Goal: Information Seeking & Learning: Learn about a topic

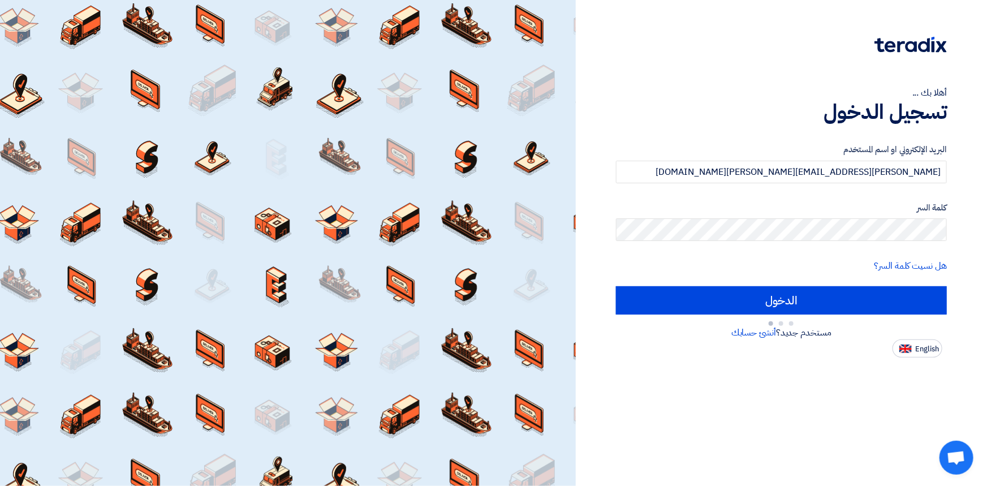
type input "Sign in"
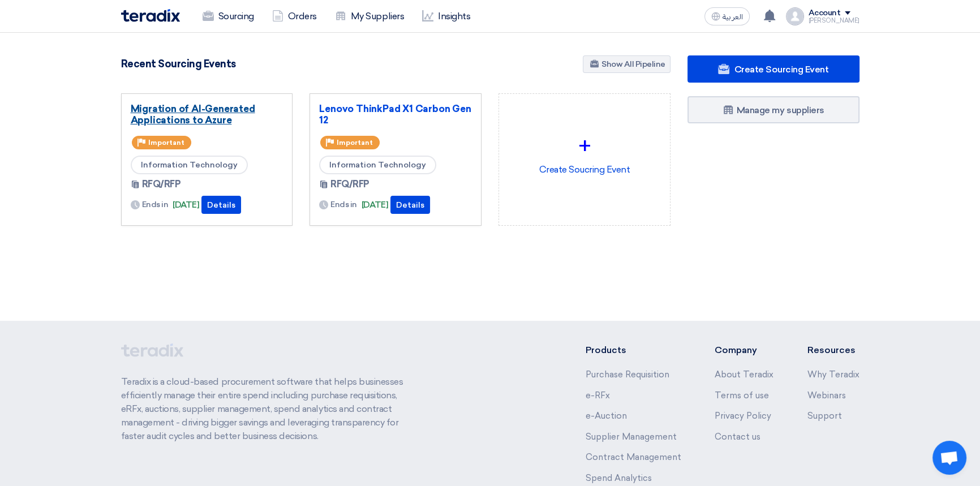
click at [191, 115] on link "Migration of AI-Generated Applications to Azure" at bounding box center [207, 114] width 153 height 23
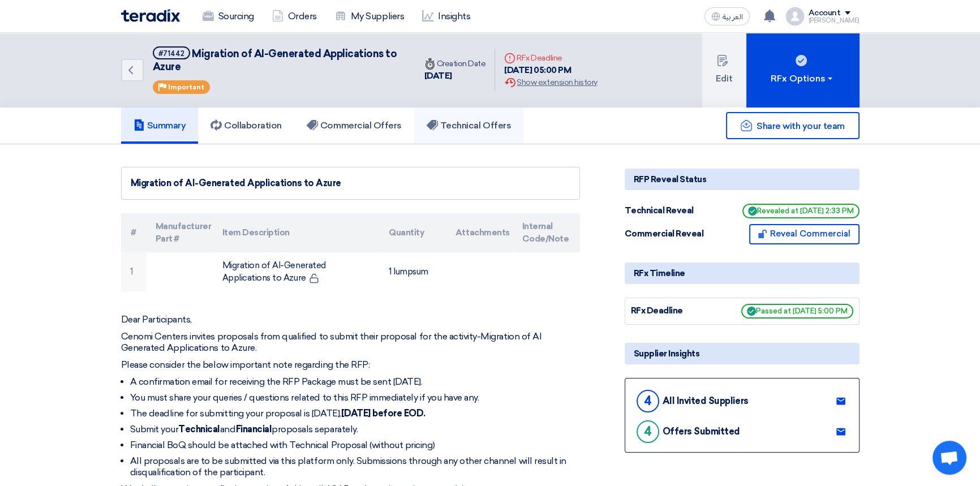
click at [487, 117] on link "Technical Offers" at bounding box center [468, 126] width 109 height 36
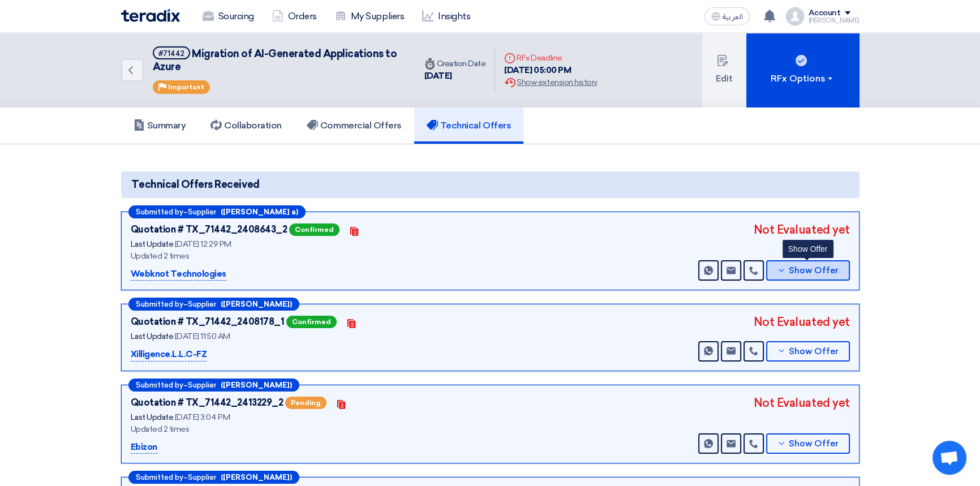
click at [826, 271] on span "Show Offer" at bounding box center [814, 270] width 50 height 8
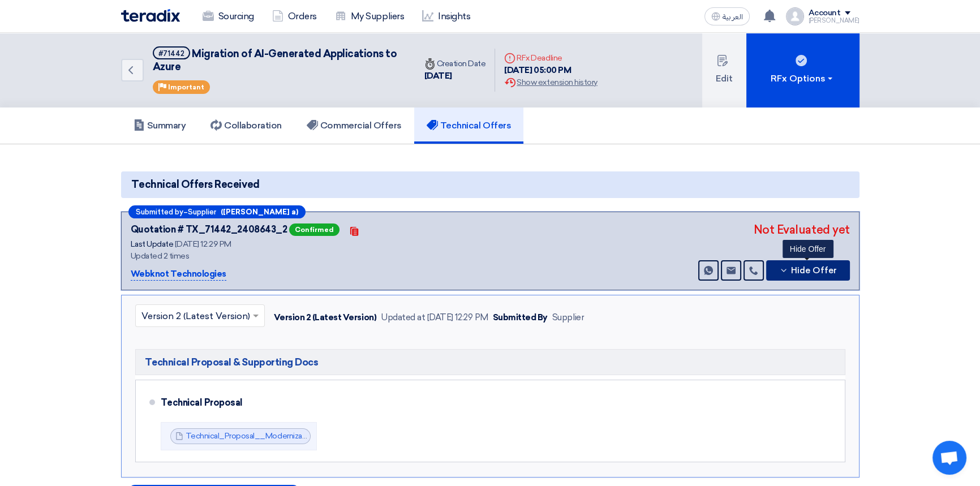
click at [826, 271] on span "Hide Offer" at bounding box center [814, 270] width 46 height 8
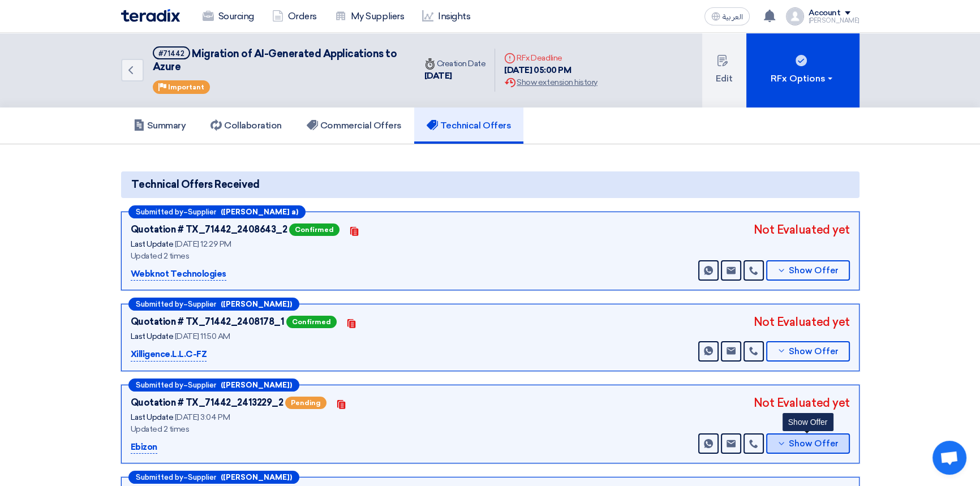
click at [802, 444] on span "Show Offer" at bounding box center [814, 444] width 50 height 8
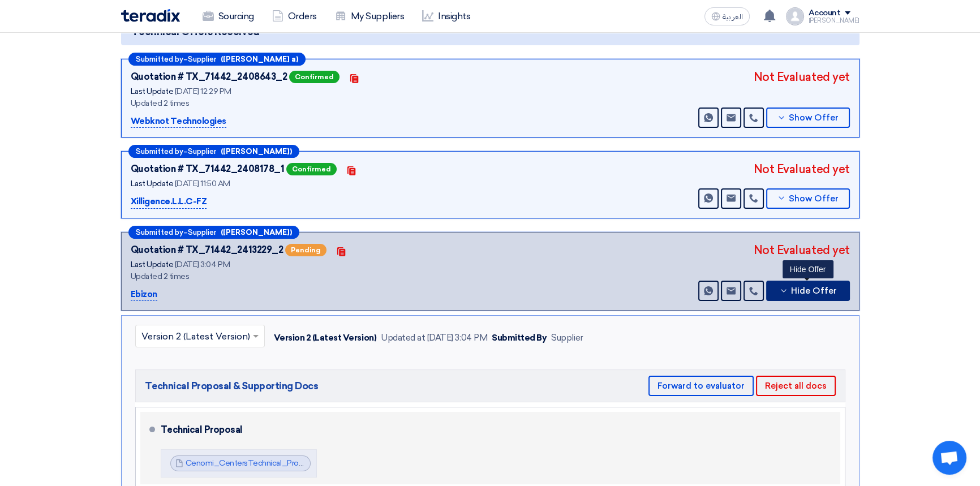
scroll to position [154, 0]
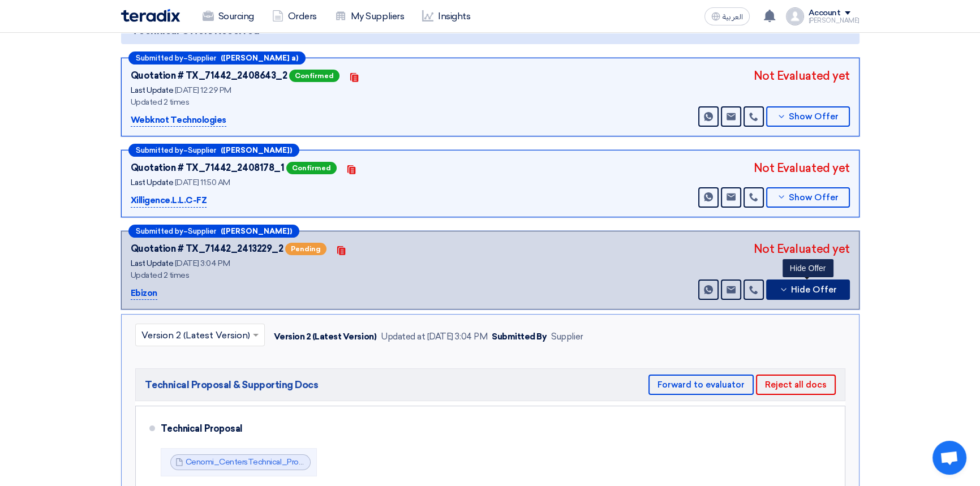
click at [802, 295] on button "Hide Offer" at bounding box center [808, 290] width 84 height 20
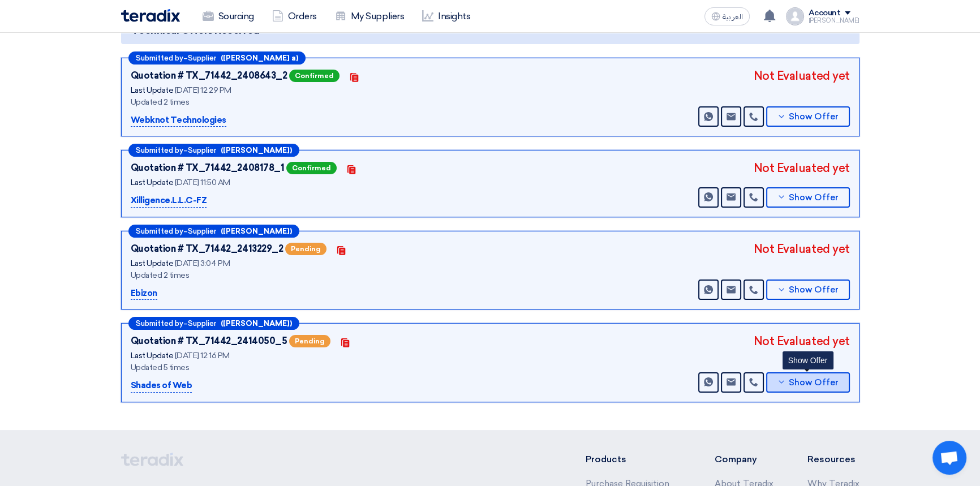
click at [806, 385] on button "Show Offer" at bounding box center [808, 382] width 84 height 20
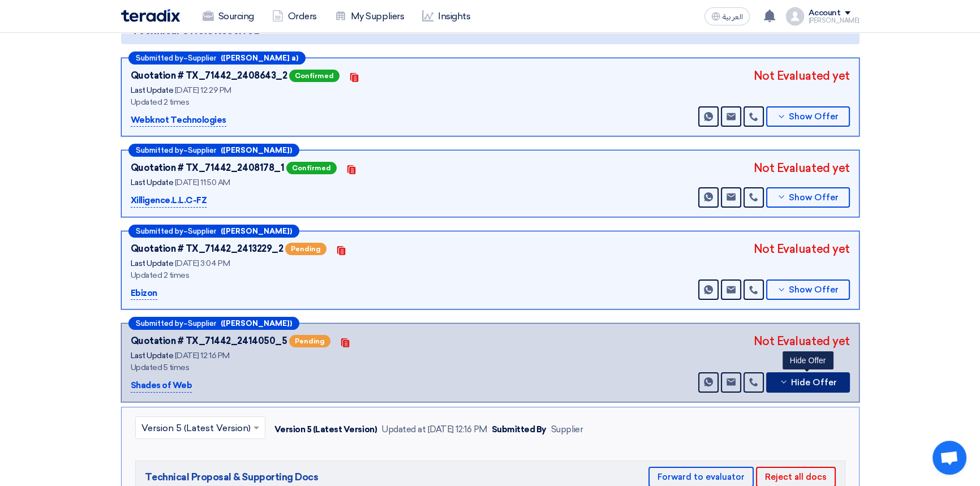
click at [806, 385] on button "Hide Offer" at bounding box center [808, 382] width 84 height 20
